Goal: Information Seeking & Learning: Understand process/instructions

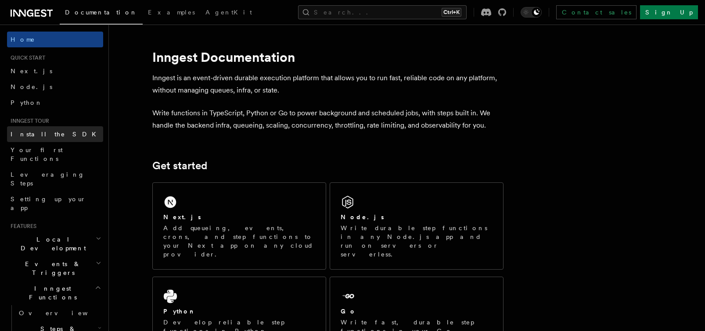
click at [37, 132] on span "Install the SDK" at bounding box center [56, 134] width 91 height 7
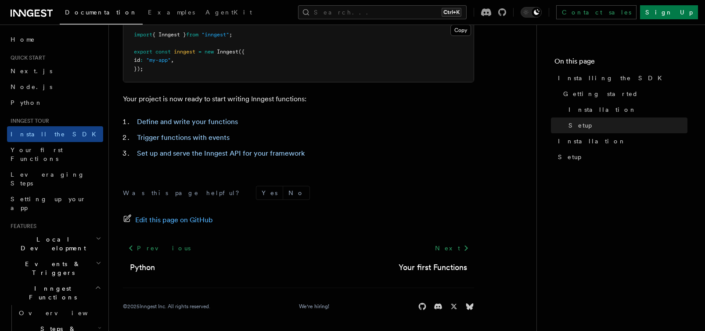
scroll to position [398, 0]
click at [42, 147] on span "Your first Functions" at bounding box center [37, 155] width 52 height 16
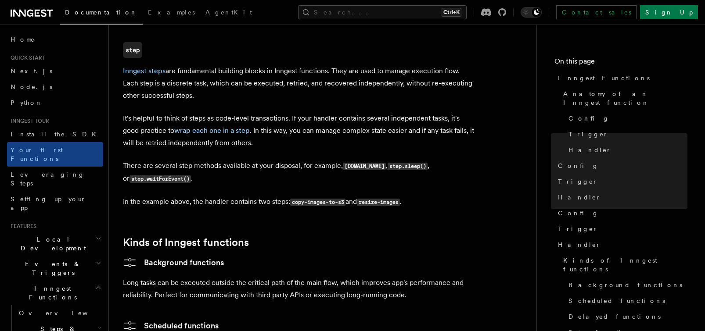
scroll to position [1185, 0]
click at [35, 196] on span "Setting up your app" at bounding box center [48, 204] width 75 height 16
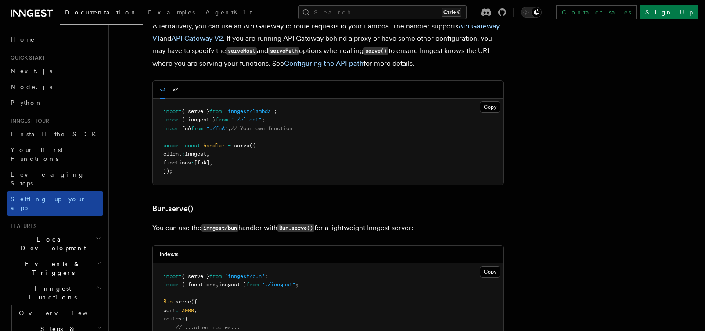
scroll to position [44, 0]
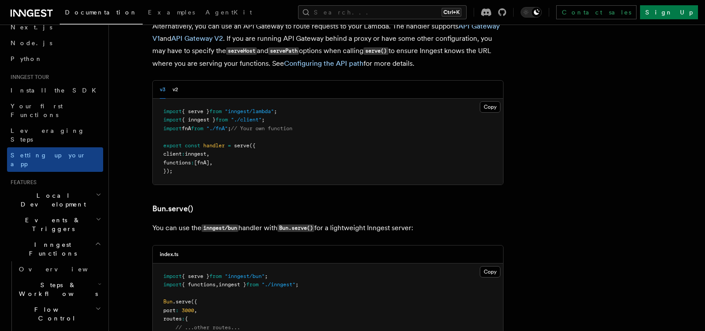
click at [34, 188] on h2 "Local Development" at bounding box center [55, 200] width 96 height 25
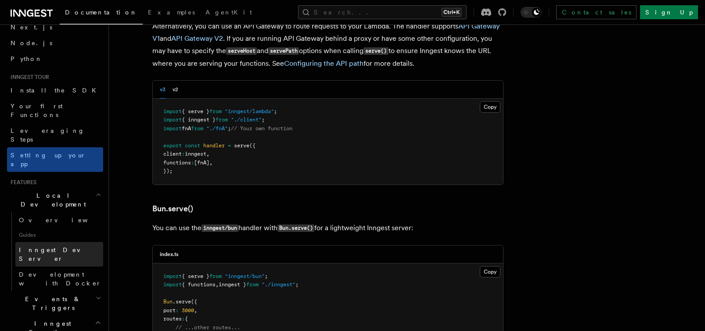
click at [47, 247] on span "Inngest Dev Server" at bounding box center [56, 255] width 75 height 16
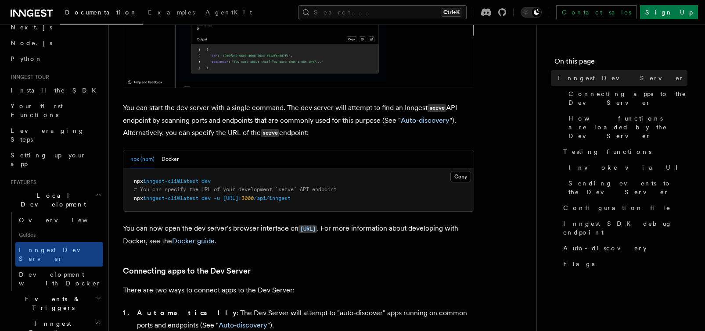
scroll to position [307, 0]
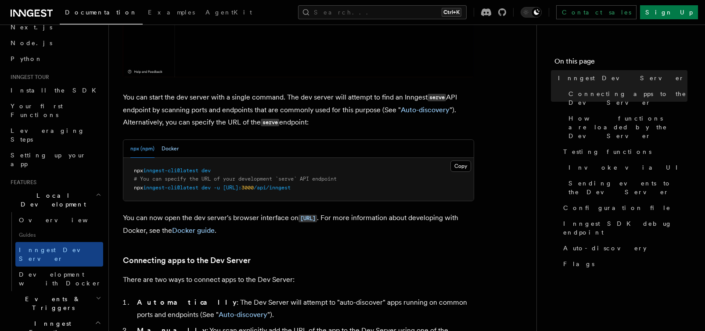
click at [171, 148] on button "Docker" at bounding box center [169, 149] width 17 height 18
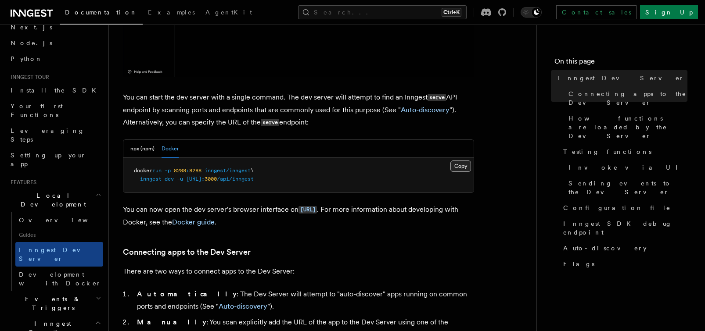
click at [461, 167] on button "Copy Copied" at bounding box center [460, 166] width 21 height 11
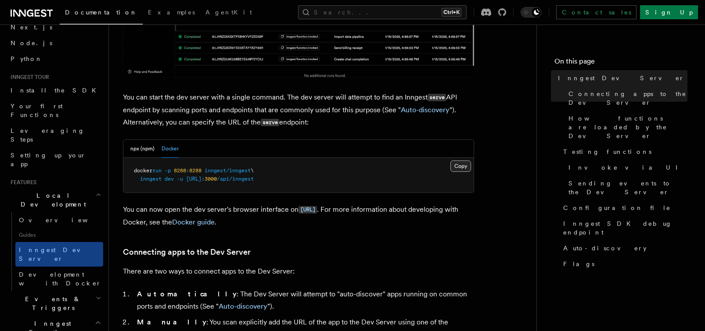
click at [458, 165] on button "Copy Copied" at bounding box center [460, 166] width 21 height 11
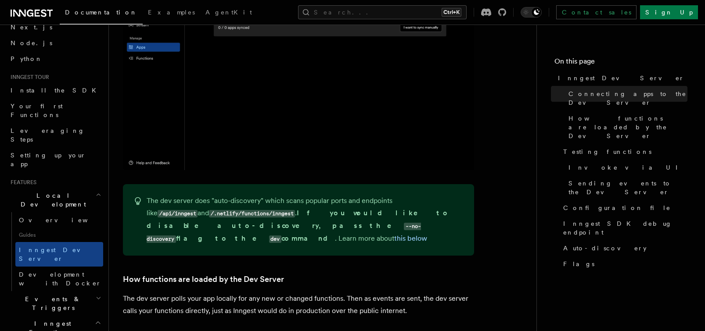
scroll to position [790, 0]
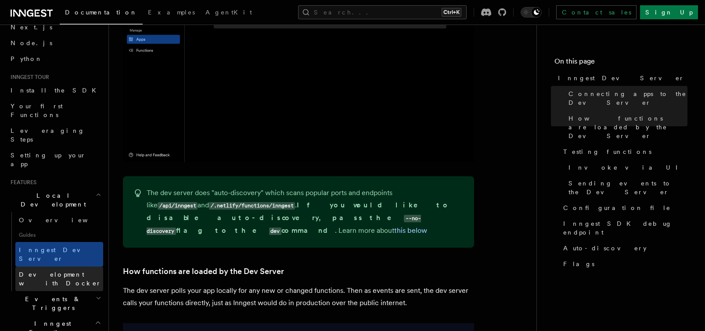
click at [67, 271] on span "Development with Docker" at bounding box center [60, 279] width 82 height 16
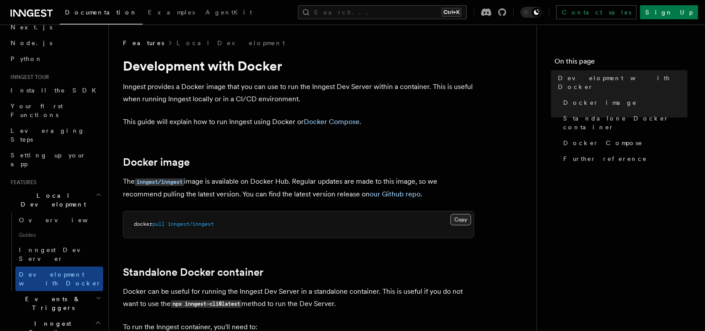
click at [458, 220] on button "Copy Copied" at bounding box center [460, 219] width 21 height 11
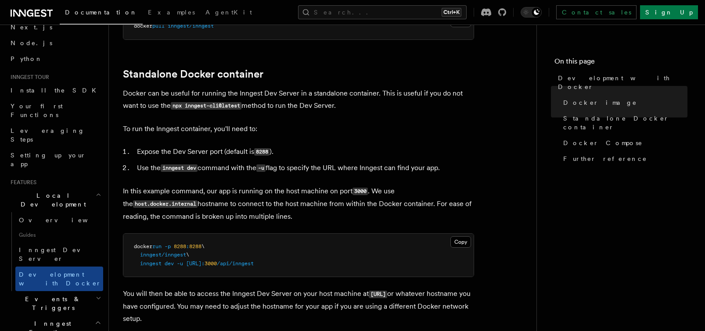
scroll to position [219, 0]
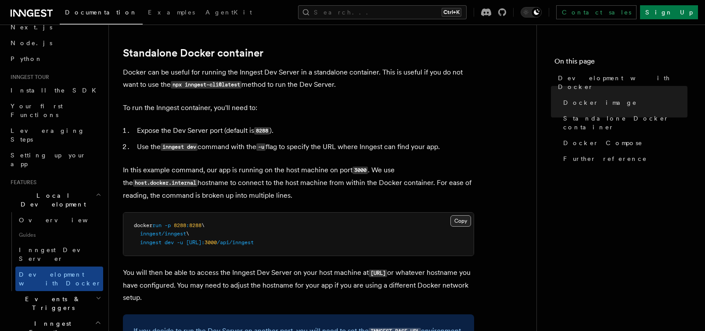
click at [460, 221] on button "Copy Copied" at bounding box center [460, 220] width 21 height 11
click at [383, 244] on pre "docker run -p 8288 : 8288 \ inngest/inngest \ inngest dev -u [URL]: 3000 /api/i…" at bounding box center [298, 234] width 350 height 43
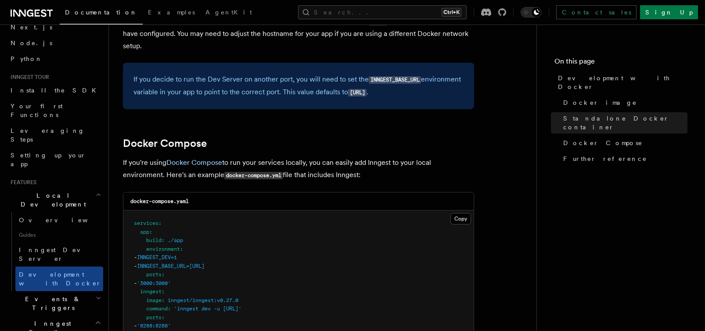
scroll to position [351, 0]
